Goal: Navigation & Orientation: Find specific page/section

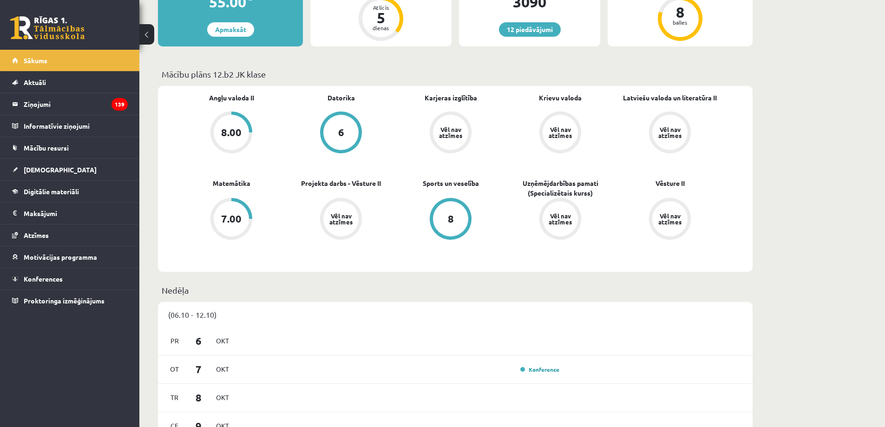
scroll to position [93, 0]
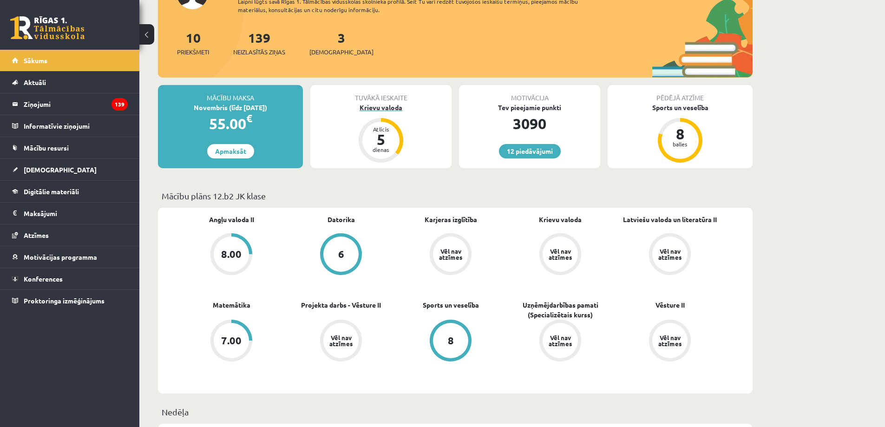
click at [399, 105] on div "Krievu valoda" at bounding box center [380, 108] width 141 height 10
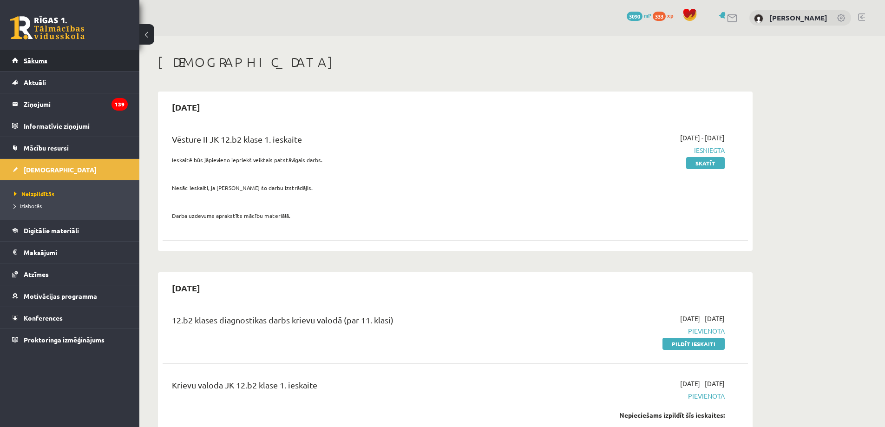
click at [59, 71] on link "Sākums" at bounding box center [70, 60] width 116 height 21
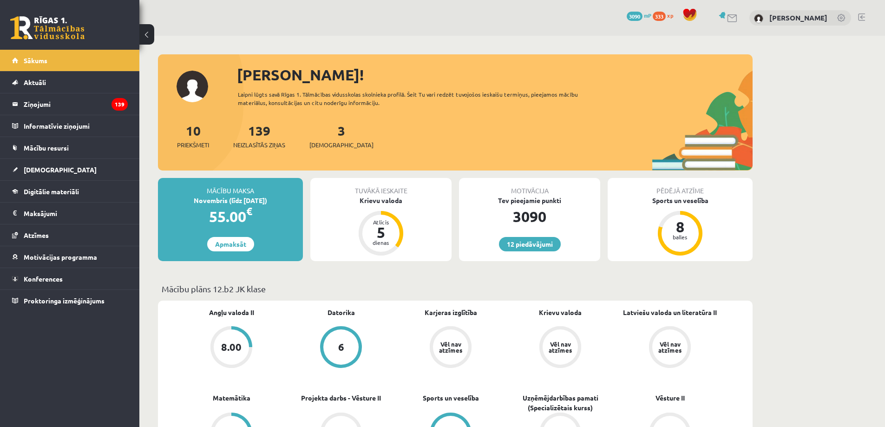
click at [323, 140] on div "3 Ieskaites" at bounding box center [342, 135] width 64 height 29
click at [323, 146] on span "[DEMOGRAPHIC_DATA]" at bounding box center [342, 144] width 64 height 9
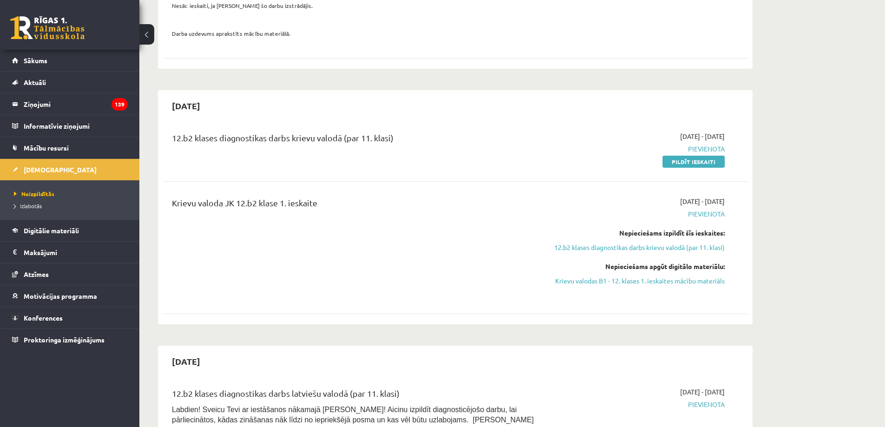
scroll to position [186, 0]
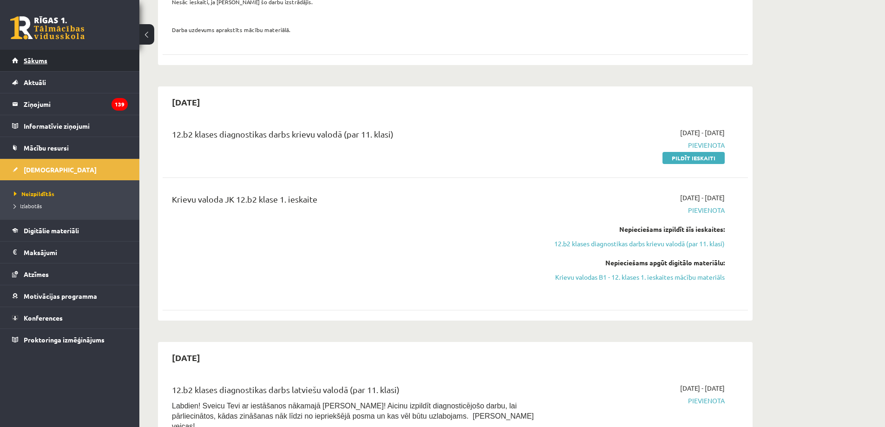
click at [105, 67] on link "Sākums" at bounding box center [70, 60] width 116 height 21
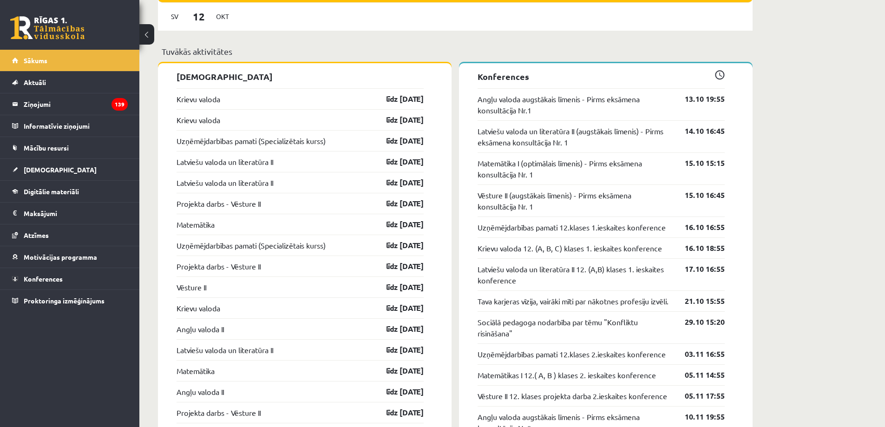
scroll to position [744, 0]
